Goal: Navigation & Orientation: Find specific page/section

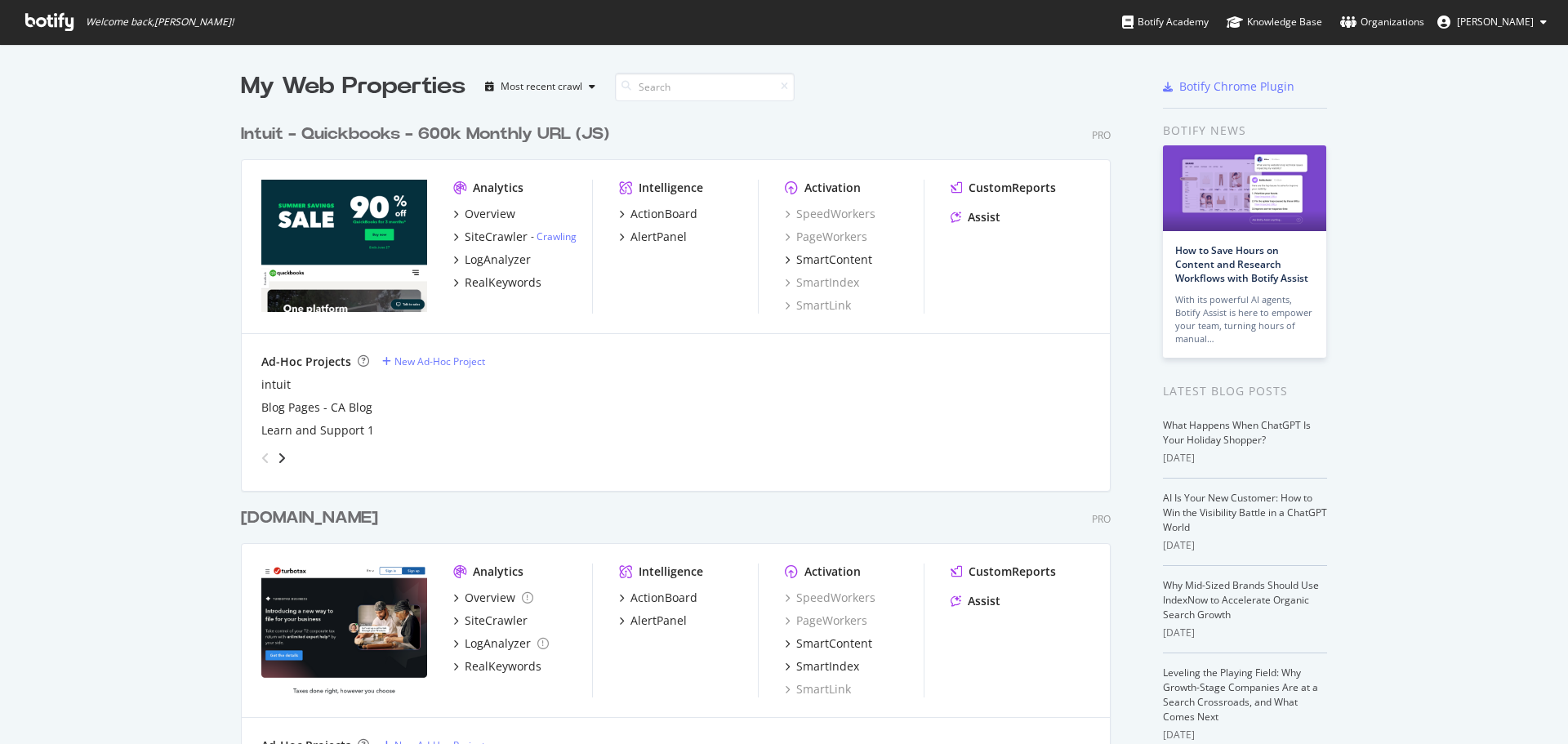
scroll to position [732, 1543]
click at [1379, 18] on div "Organizations" at bounding box center [1382, 22] width 84 height 17
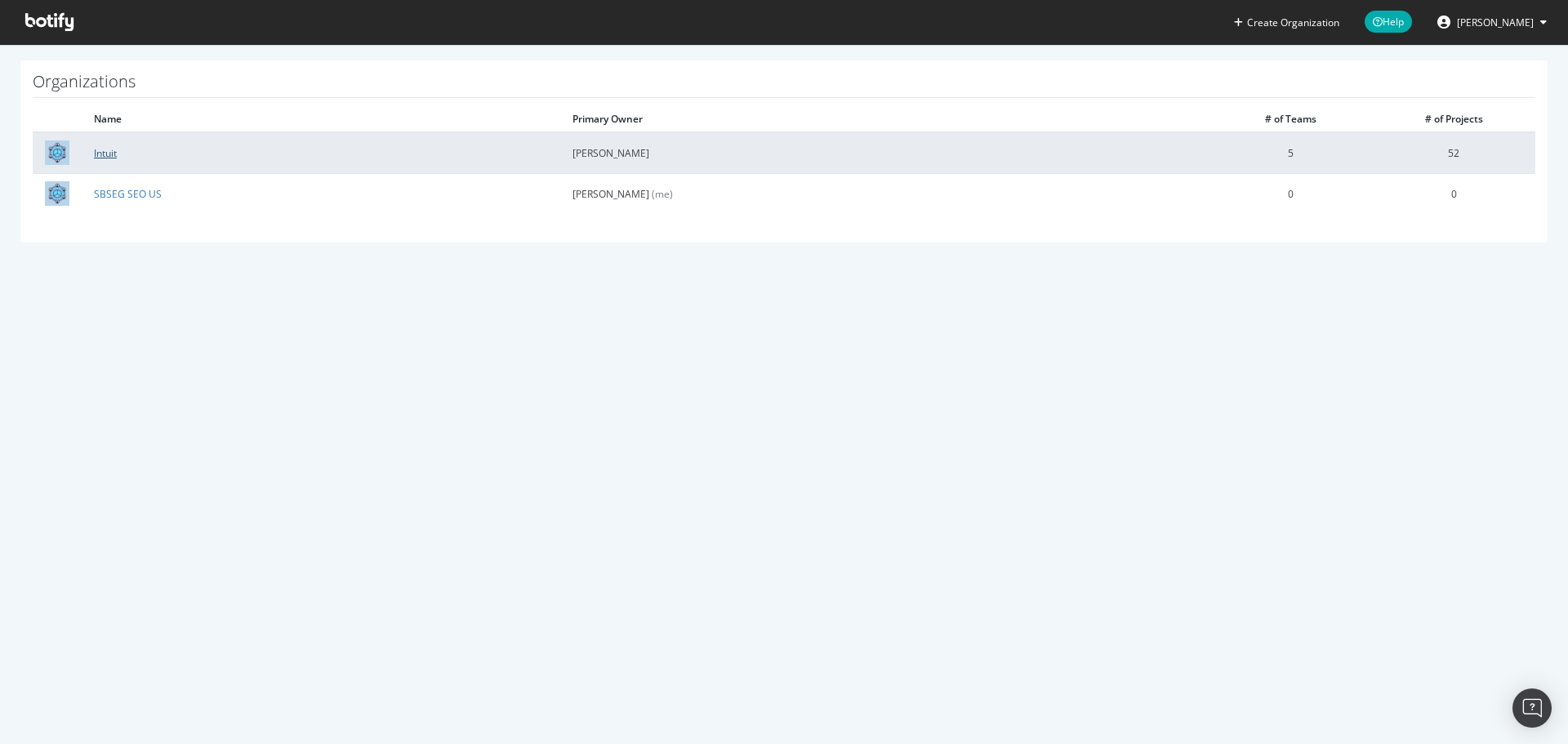
click at [103, 149] on link "Intuit" at bounding box center [105, 153] width 23 height 14
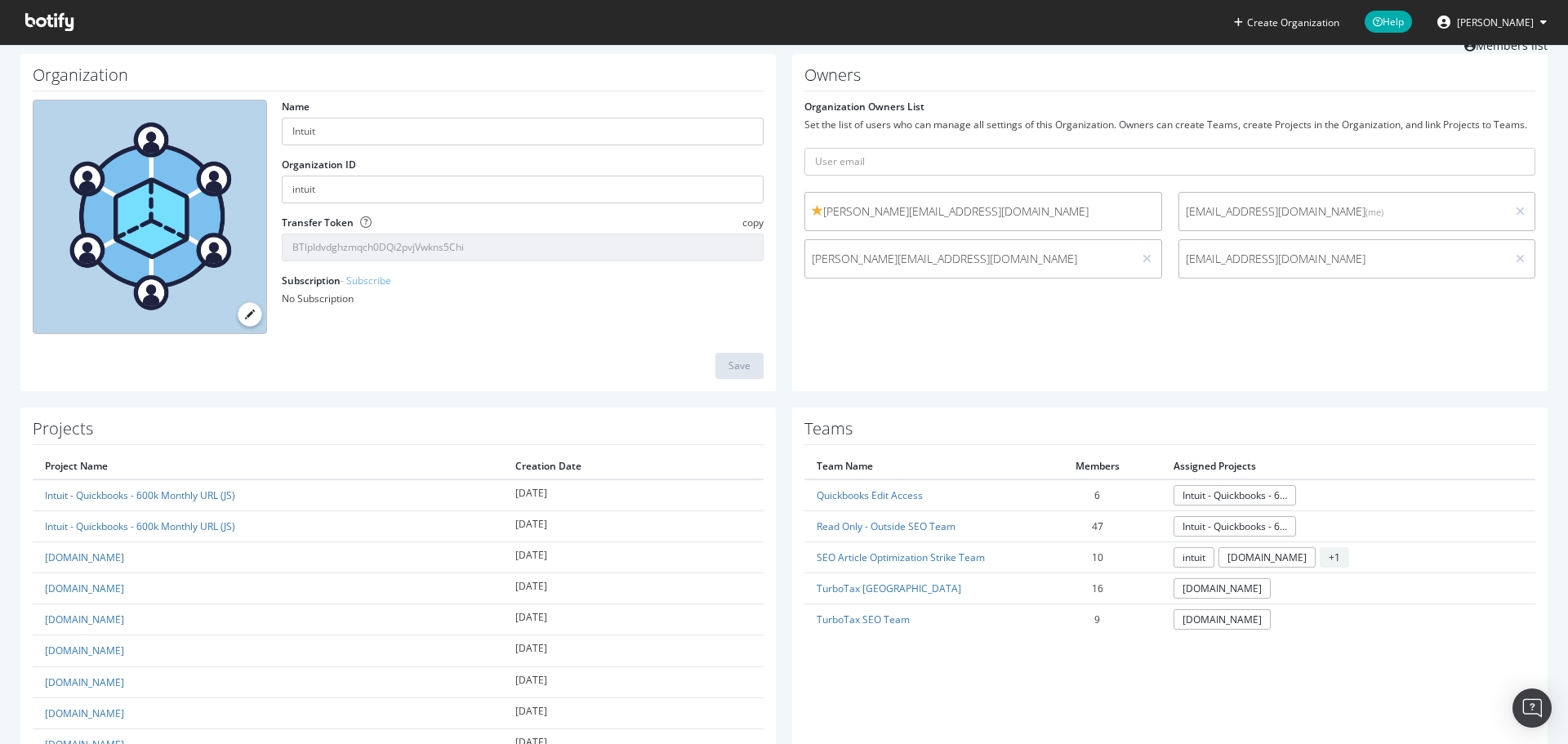
scroll to position [81, 0]
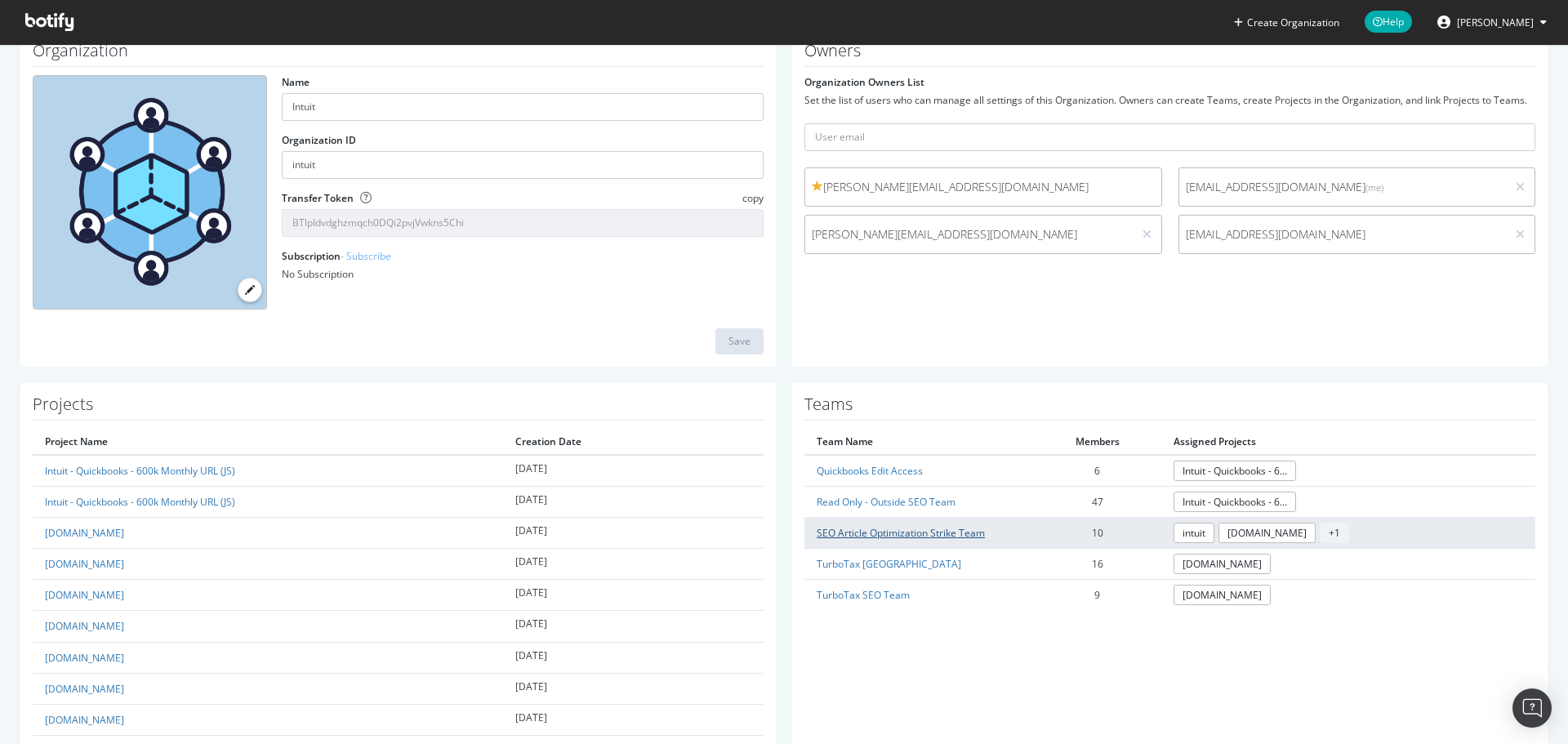
click at [942, 528] on link "SEO Article Optimization Strike Team" at bounding box center [901, 533] width 168 height 14
